Goal: Navigation & Orientation: Find specific page/section

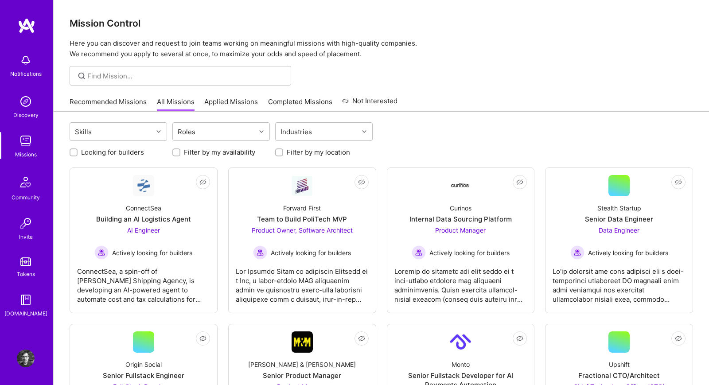
scroll to position [99, 0]
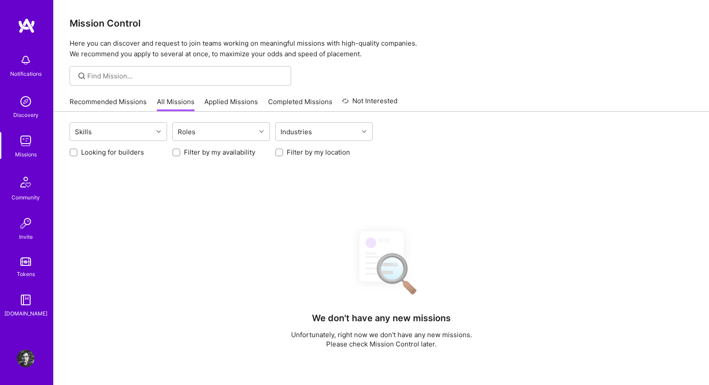
scroll to position [99, 0]
